Goal: Information Seeking & Learning: Find specific fact

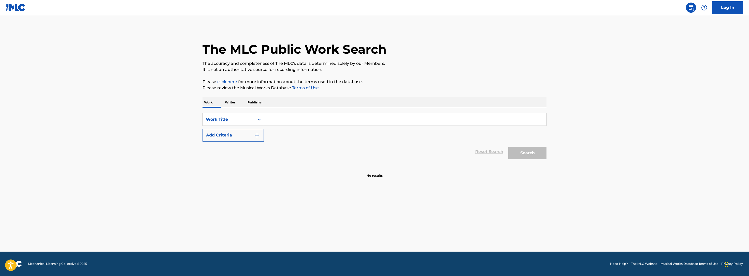
click at [264, 126] on input "Search Form" at bounding box center [405, 120] width 282 height 12
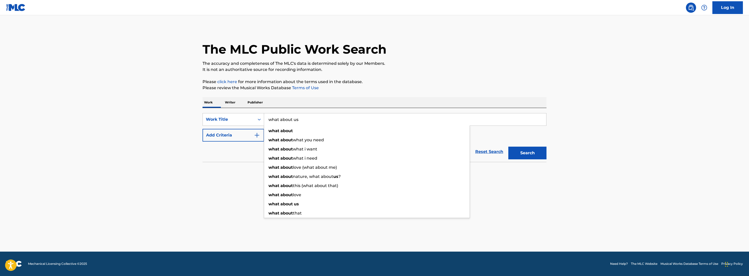
type input "what about us"
click at [547, 160] on button "Search" at bounding box center [528, 153] width 38 height 13
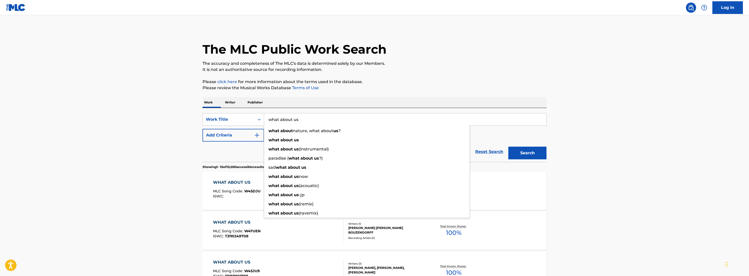
click at [203, 142] on button "Add Criteria" at bounding box center [234, 135] width 62 height 13
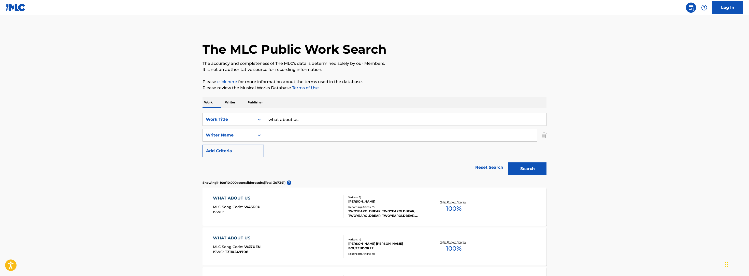
click at [264, 142] on input "Search Form" at bounding box center [400, 135] width 273 height 12
paste input "[PERSON_NAME]"
type input "[PERSON_NAME]"
click at [547, 175] on button "Search" at bounding box center [528, 169] width 38 height 13
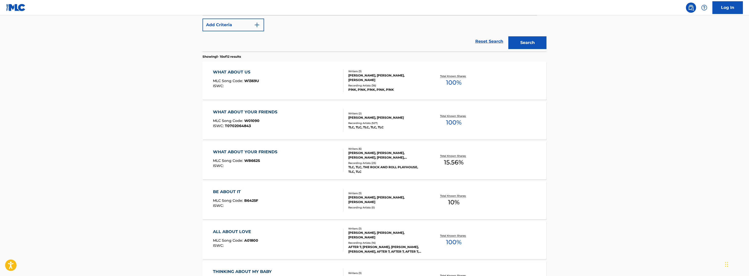
scroll to position [139, 0]
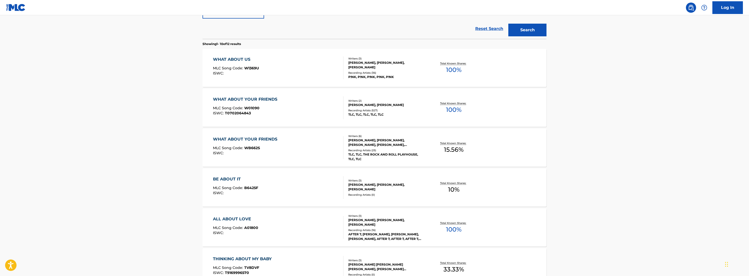
click at [358, 70] on div "[PERSON_NAME], [PERSON_NAME], [PERSON_NAME]" at bounding box center [386, 65] width 77 height 9
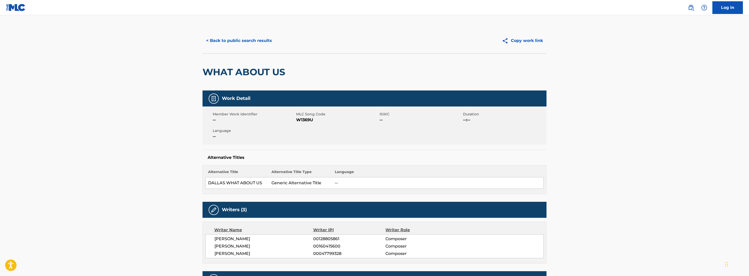
click at [203, 78] on h2 "WHAT ABOUT US" at bounding box center [245, 71] width 85 height 11
copy div "WHAT ABOUT US"
